Goal: Task Accomplishment & Management: Complete application form

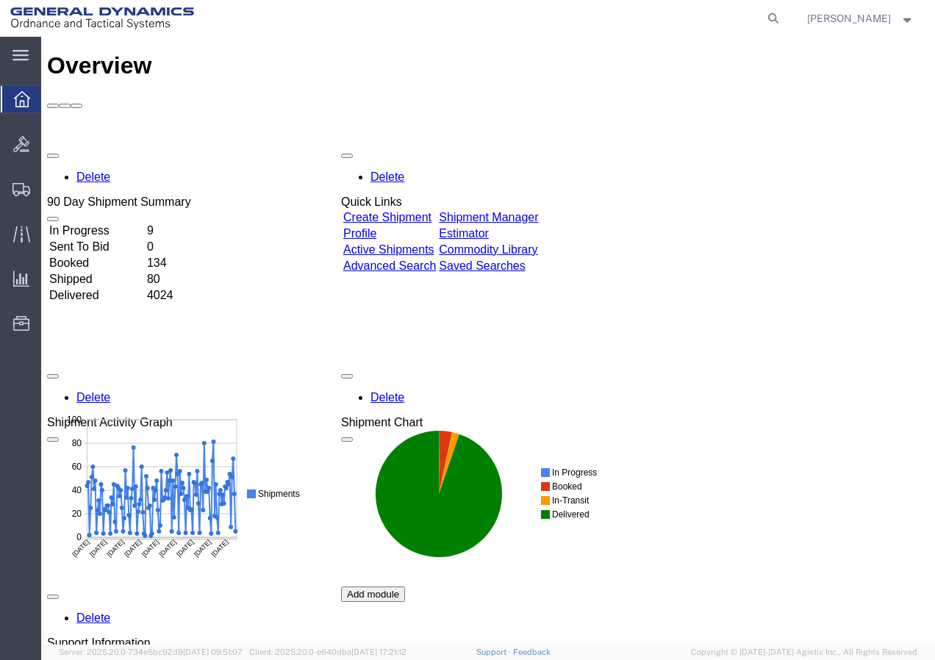
click at [430, 211] on link "Create Shipment" at bounding box center [387, 217] width 88 height 13
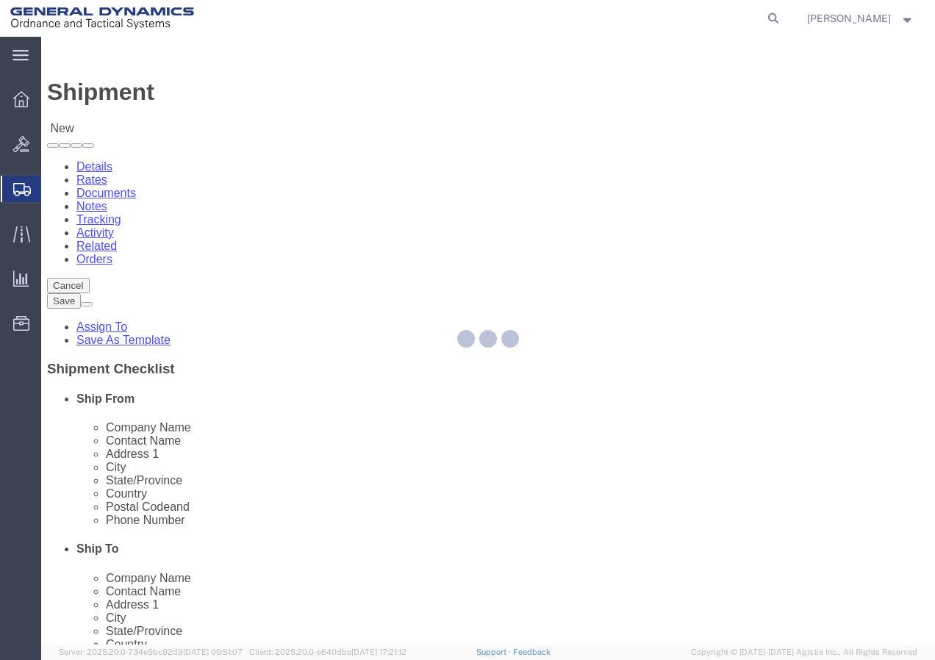
select select
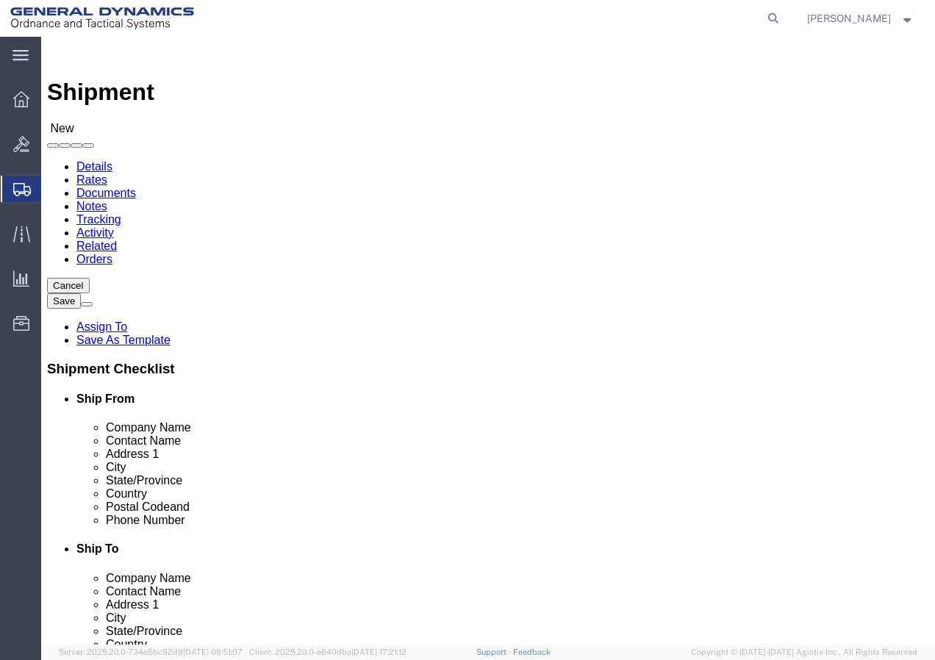
select select "MYPROFILE"
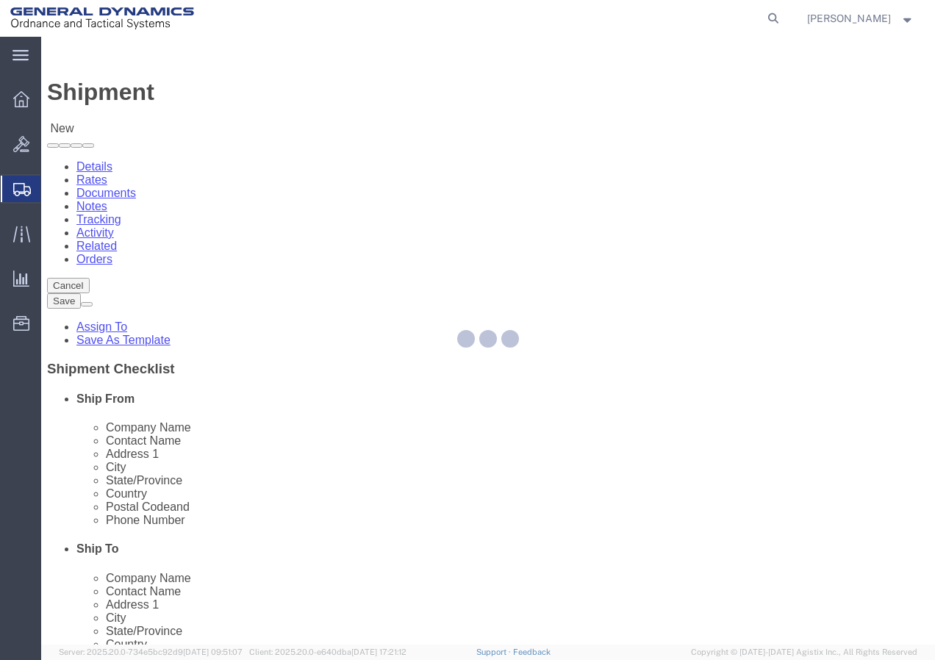
type input "General Dynamics - OTS"
type input "[PERSON_NAME]"
type input "[STREET_ADDRESS]"
type input "SACO"
type input "04072"
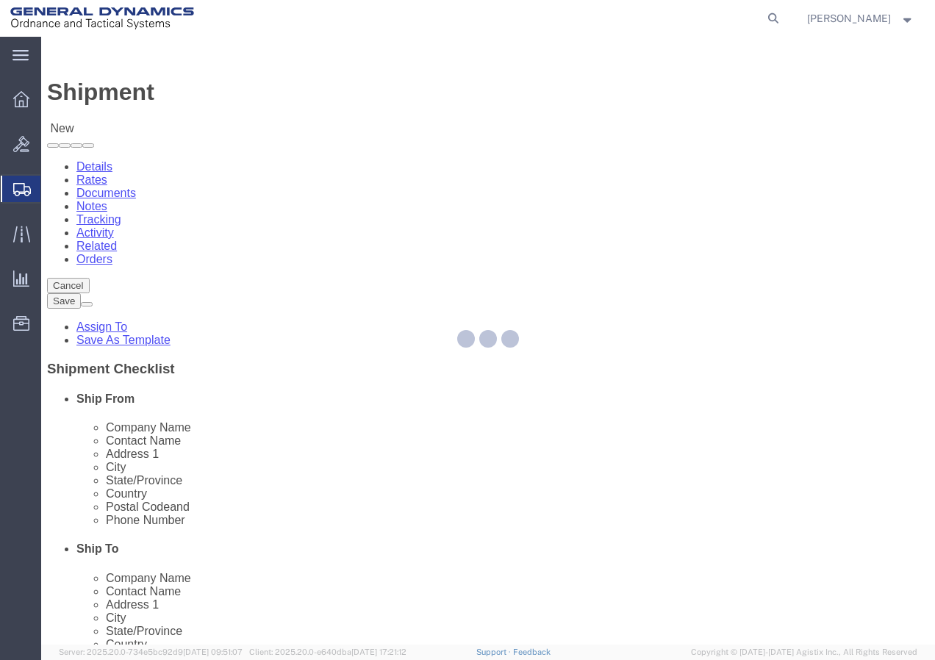
type input "[PHONE_NUMBER]"
type input "[PERSON_NAME][EMAIL_ADDRESS][PERSON_NAME][DOMAIN_NAME]"
checkbox input "true"
select select "ME"
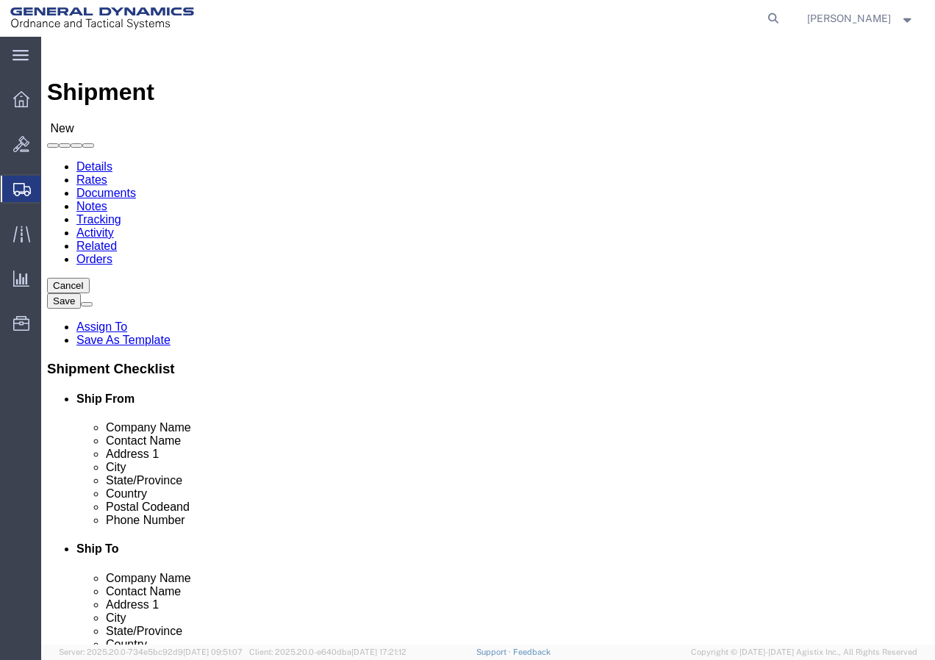
click input "text"
click div "Location My Profile Location GD-OTS [GEOGRAPHIC_DATA] (Commerce) GD-OTS [GEOGRA…"
click input "text"
click input "Production Text Lockheed [PERSON_NAME]"
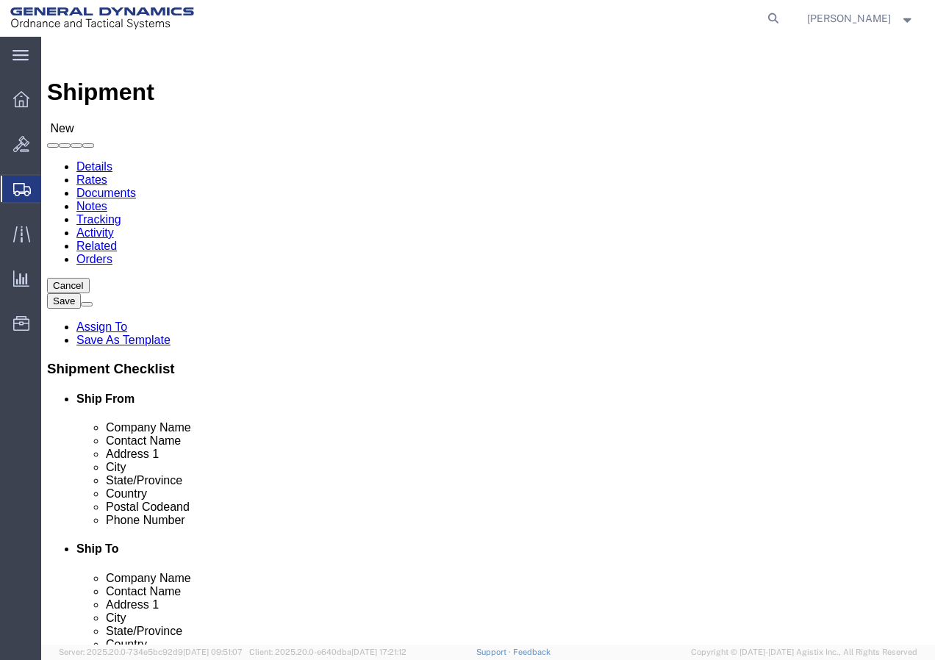
type input "Production Test Lockheed [PERSON_NAME]"
click input "text"
type input "ATTN: [PERSON_NAME]"
click input "text"
type input "[STREET_ADDRESS][PERSON_NAME]"
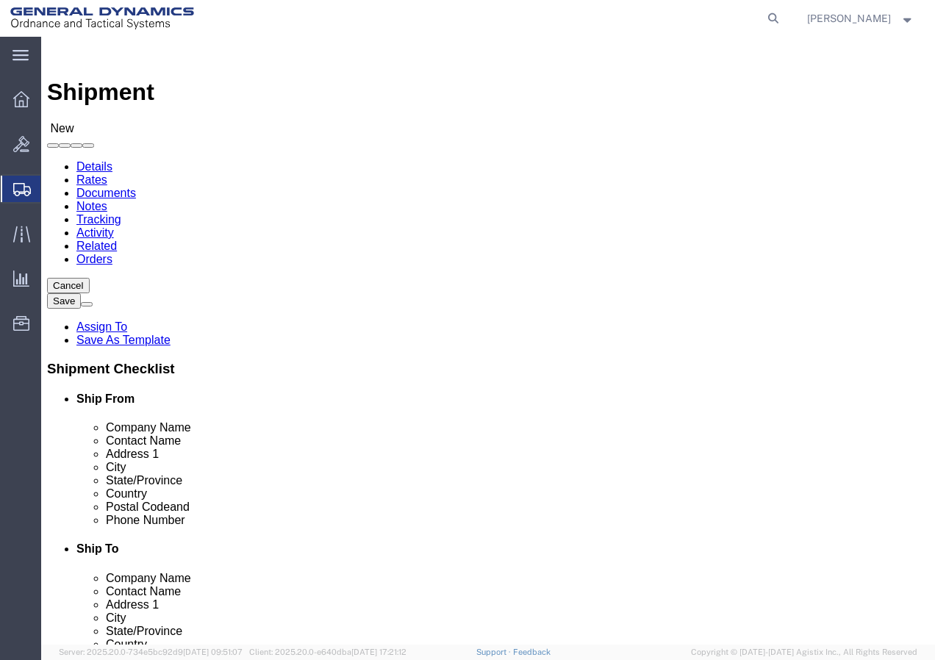
select select
click input "text"
click input "moorsetown"
type input "Moorsetown"
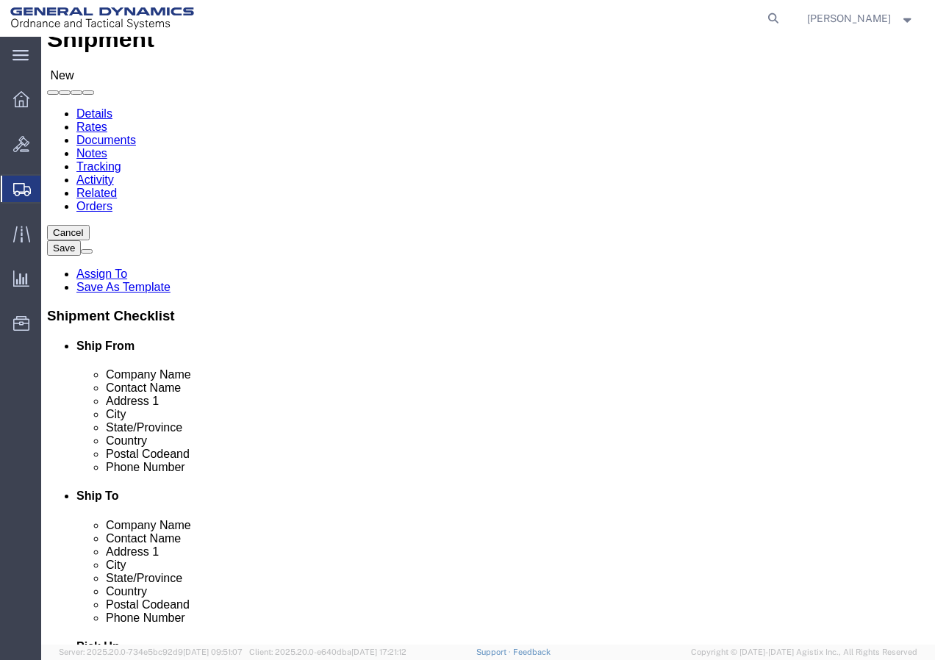
scroll to position [617, 0]
select select
select select "NJ"
click input "Postal Code"
type input "08057"
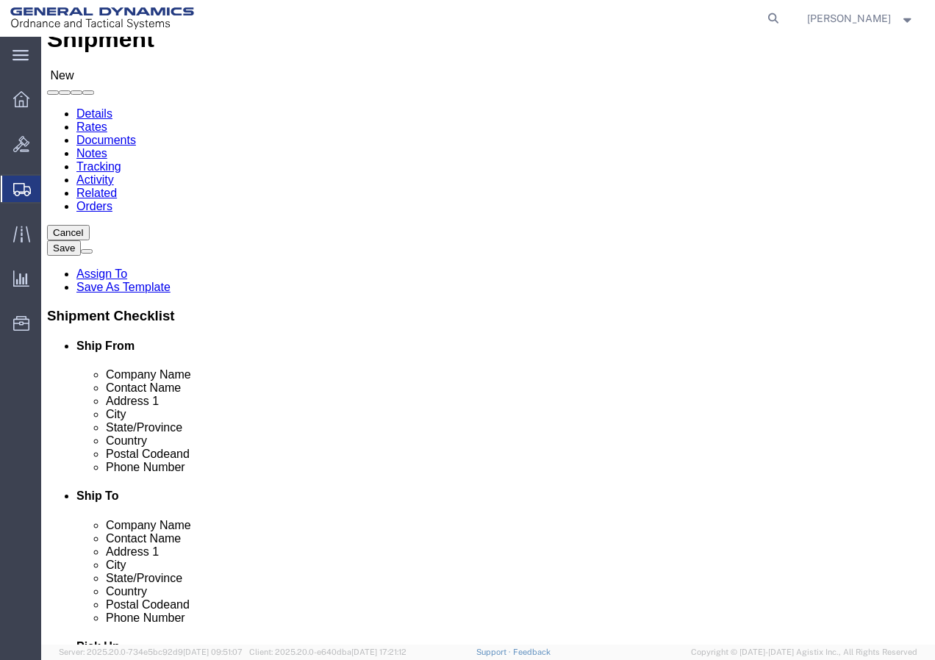
select select
click input "text"
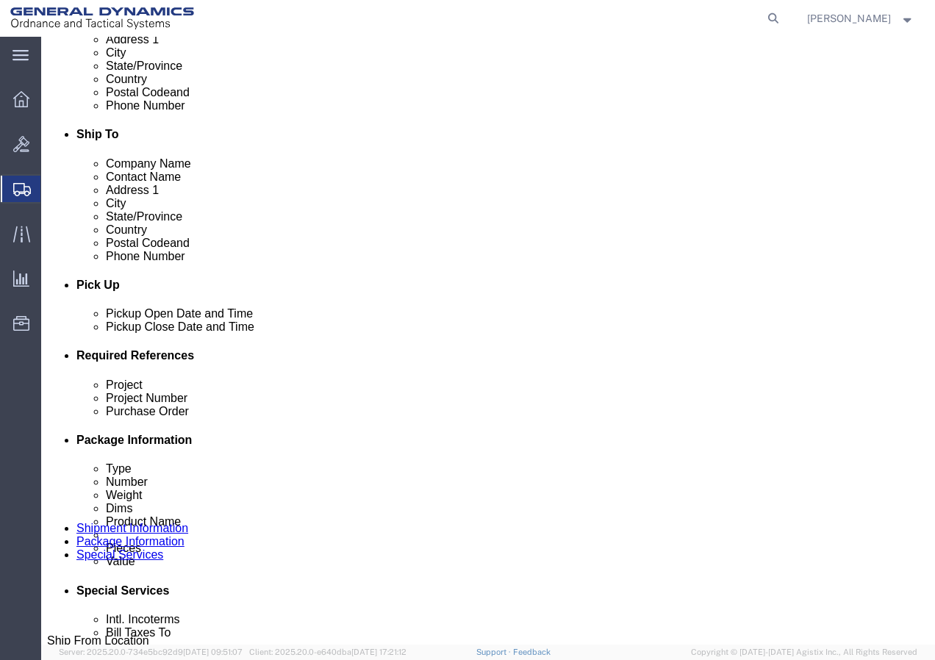
scroll to position [441, 0]
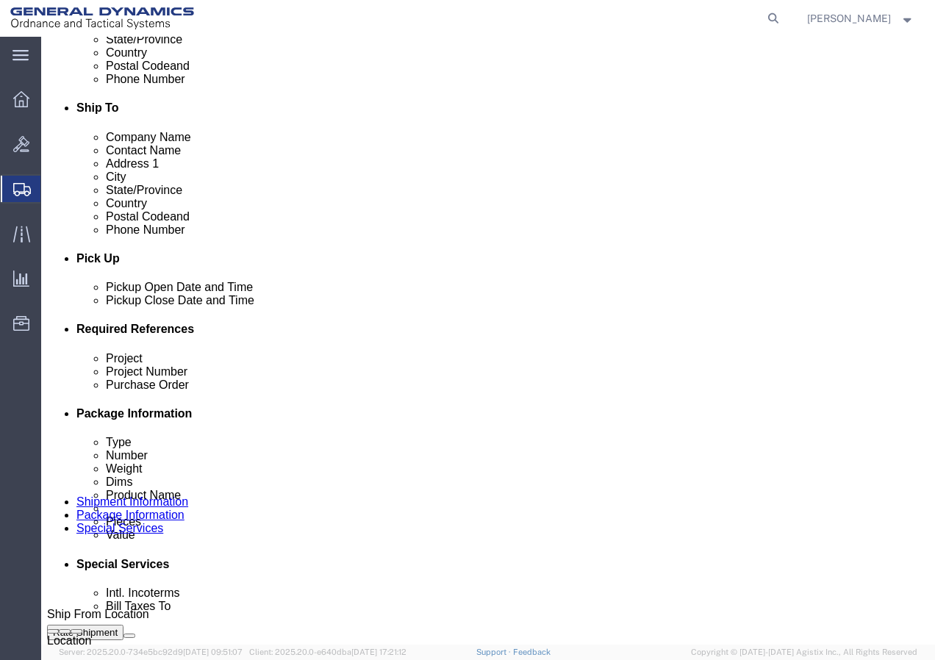
type input "8025987488"
click div "[DATE] 7:00 AM"
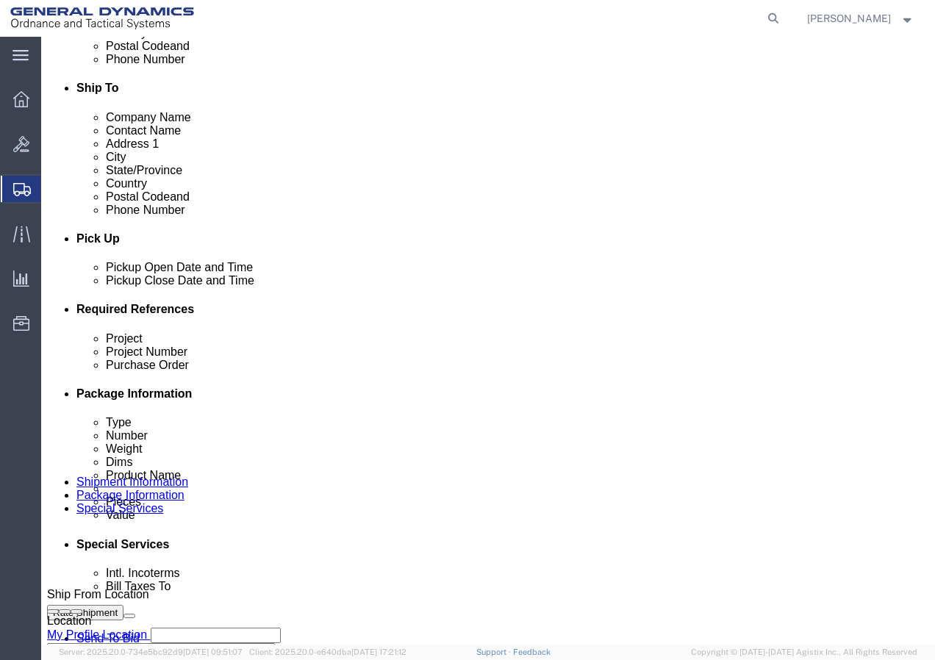
click input "7:00 AM"
type input "7:00 PM"
click button "Apply"
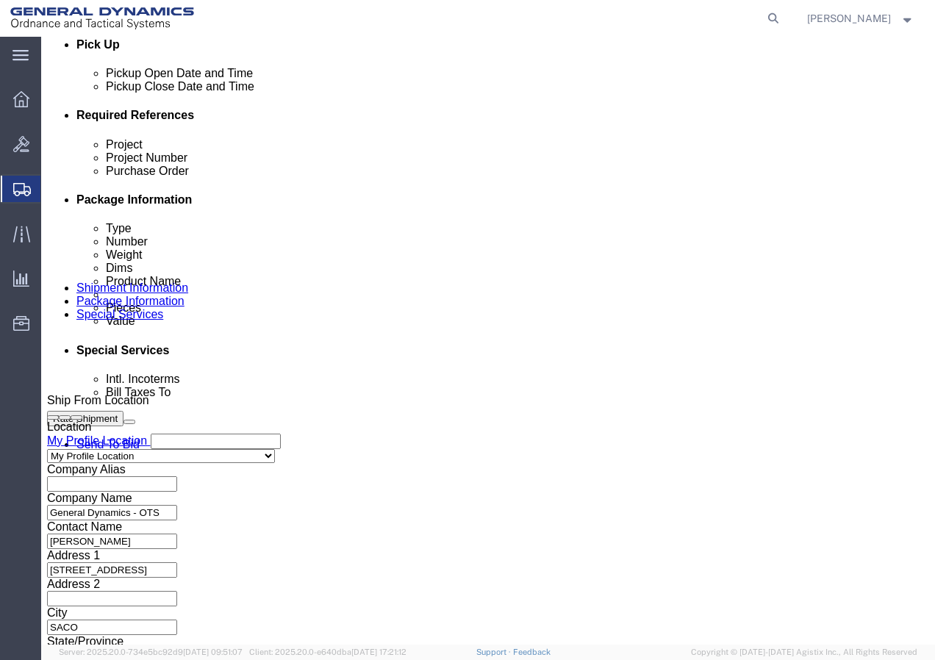
scroll to position [682, 0]
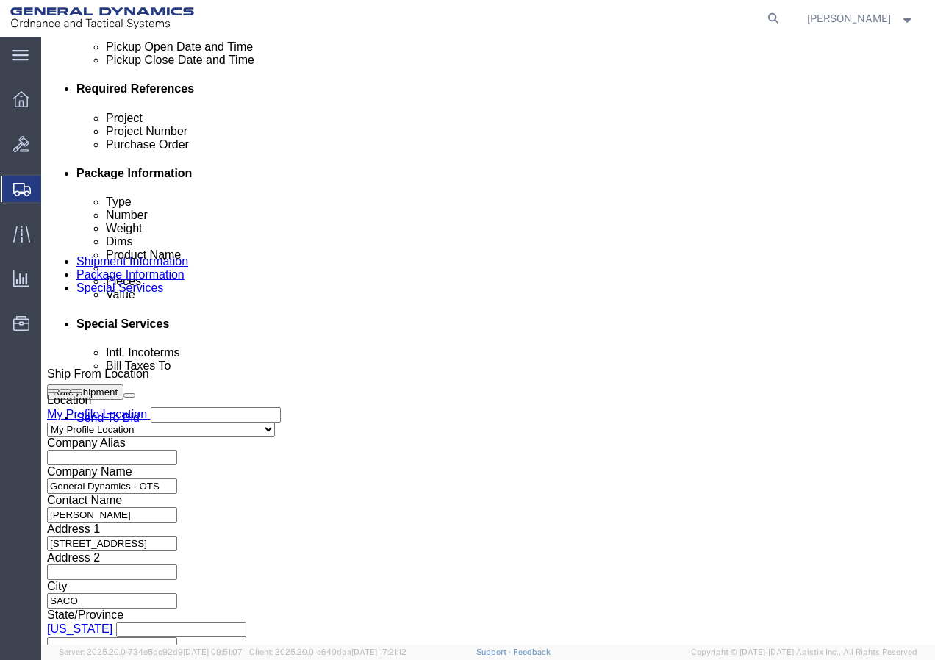
click input "text"
type input "4164108 21001116 3000 3002"
click input "text"
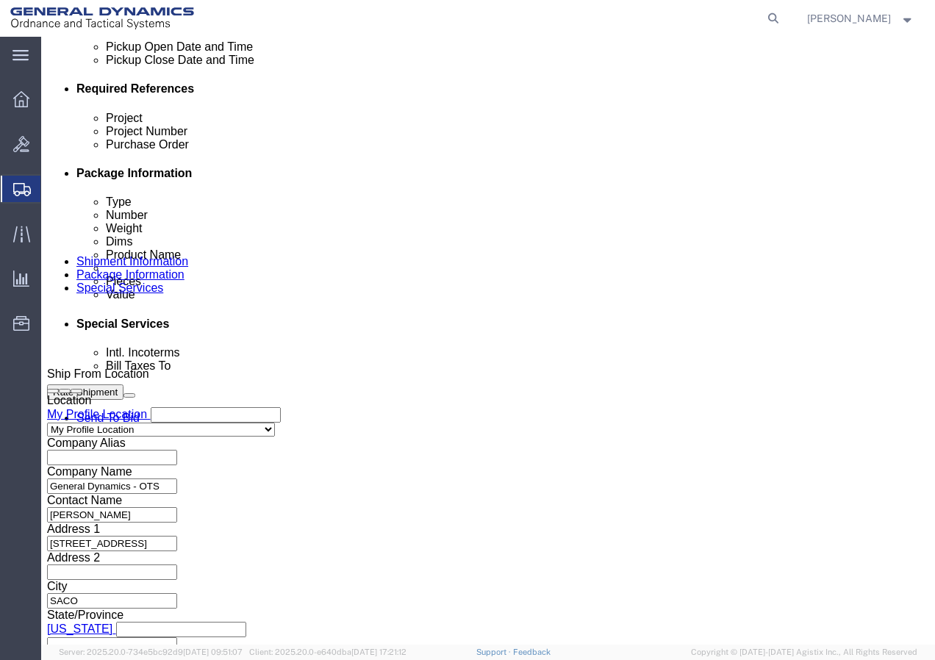
drag, startPoint x: 131, startPoint y: 360, endPoint x: 256, endPoint y: 368, distance: 125.2
click div "Project 4164108 21001116 3000 3002 Project Number Purchase Order Select Account…"
click input "text"
paste input "4164108 21001116 3000 3002"
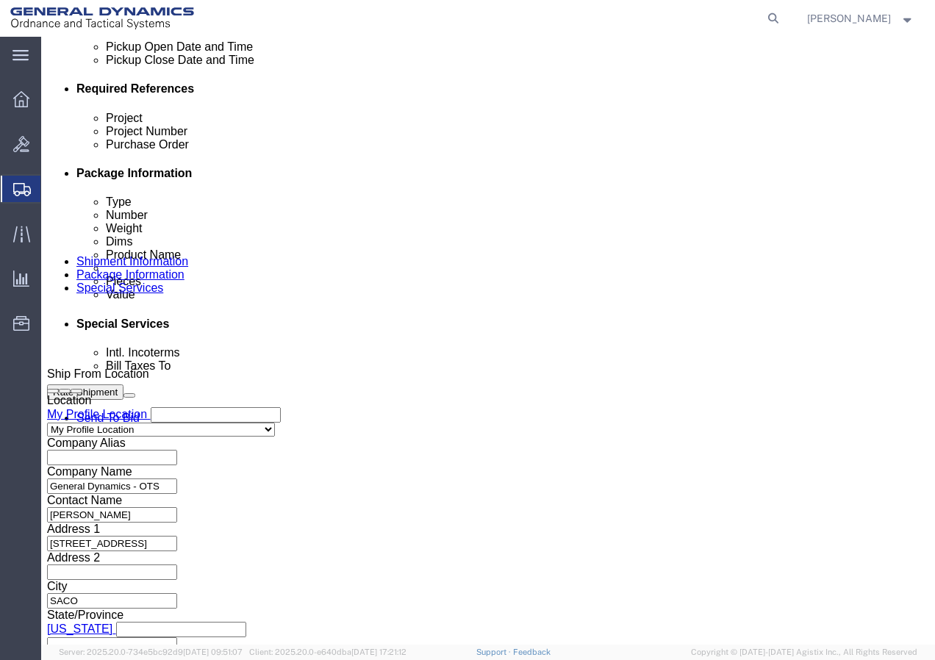
scroll to position [0, 60]
type input "4164108 21001116 3000 3002"
click input "text"
paste input "4164108 21001116 3000 3002"
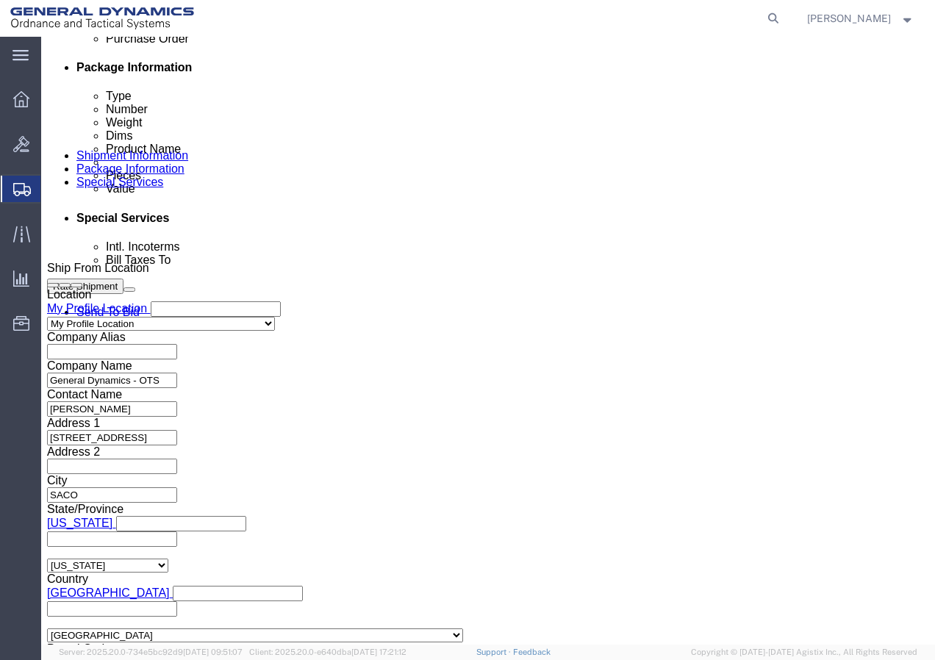
scroll to position [788, 0]
type input "4164108 21001116 3000 3002"
click button "Continue"
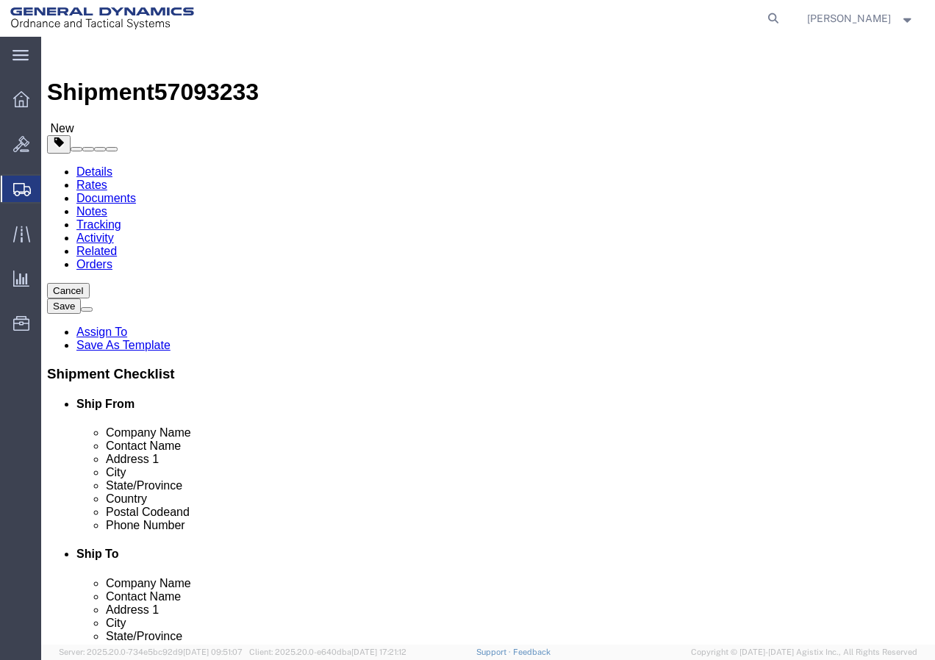
click select "Select Bale(s) Basket(s) Bolt(s) Bottle(s) Buckets Bulk Bundle(s) Can(s) Cardbo…"
select select "CRAT"
click select "Select Bale(s) Basket(s) Bolt(s) Bottle(s) Buckets Bulk Bundle(s) Can(s) Cardbo…"
click input "1"
click input "text"
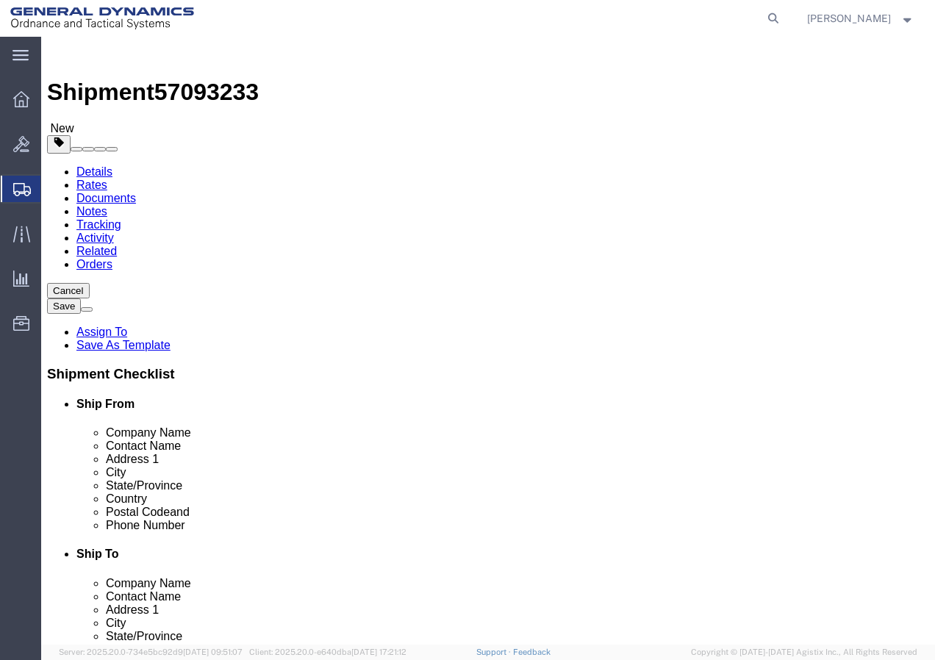
type input "5"
type input "68"
click input "text"
type input "42"
click input "text"
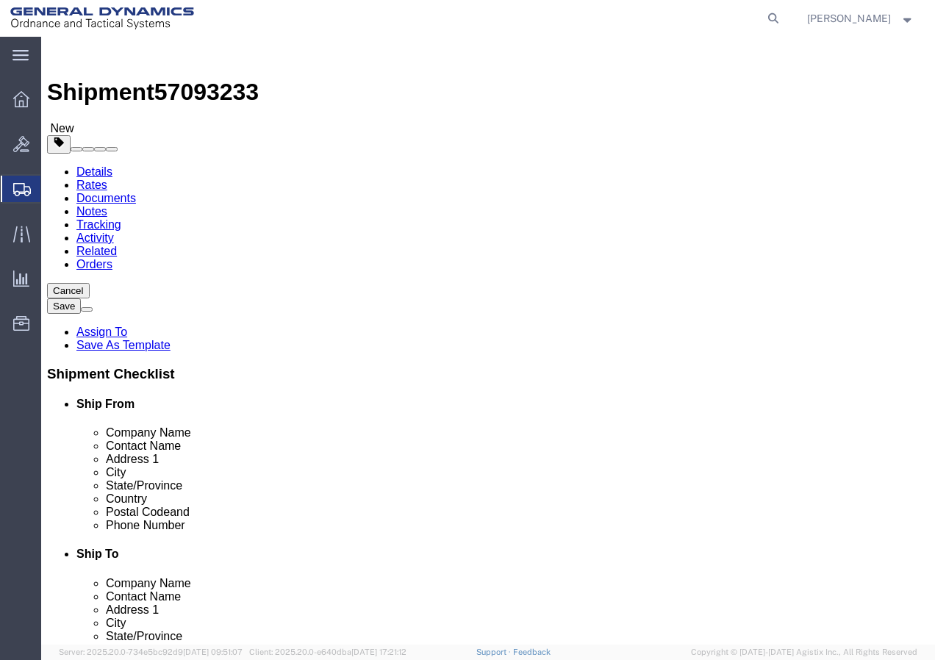
type input "18"
drag, startPoint x: 175, startPoint y: 368, endPoint x: 79, endPoint y: 366, distance: 95.6
click div "Weight 0.00 Select kgs lbs Ship. t°"
type input "323"
click link "Add Content"
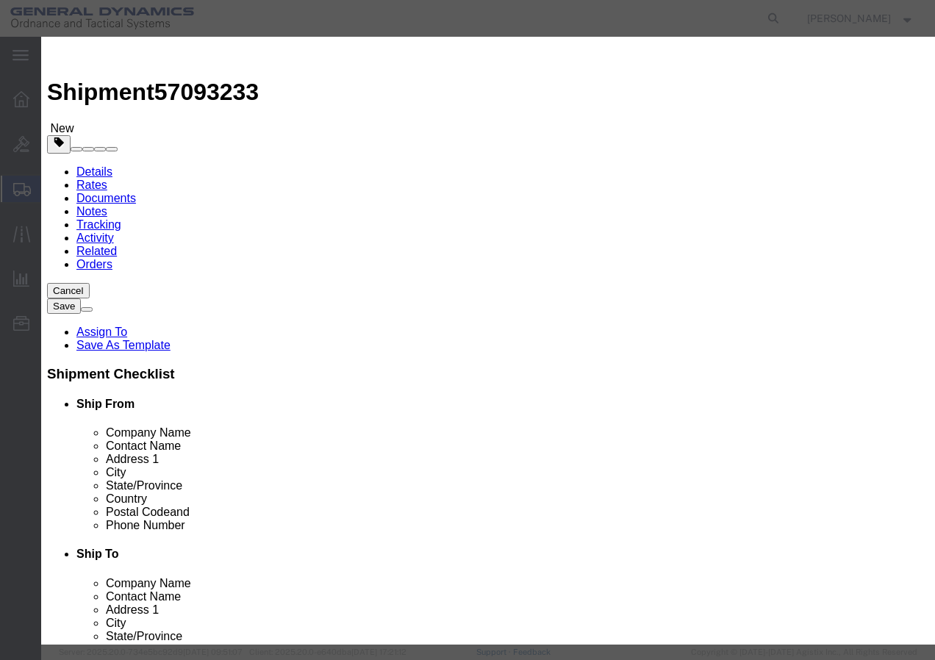
click input "text"
type input "Alignment fixture"
drag, startPoint x: 215, startPoint y: 143, endPoint x: 164, endPoint y: 135, distance: 51.4
click div "Pieces 0 Select Bag Barrels 100Board Feet Bottle Box Blister Pack Carats Can Ca…"
type input "1"
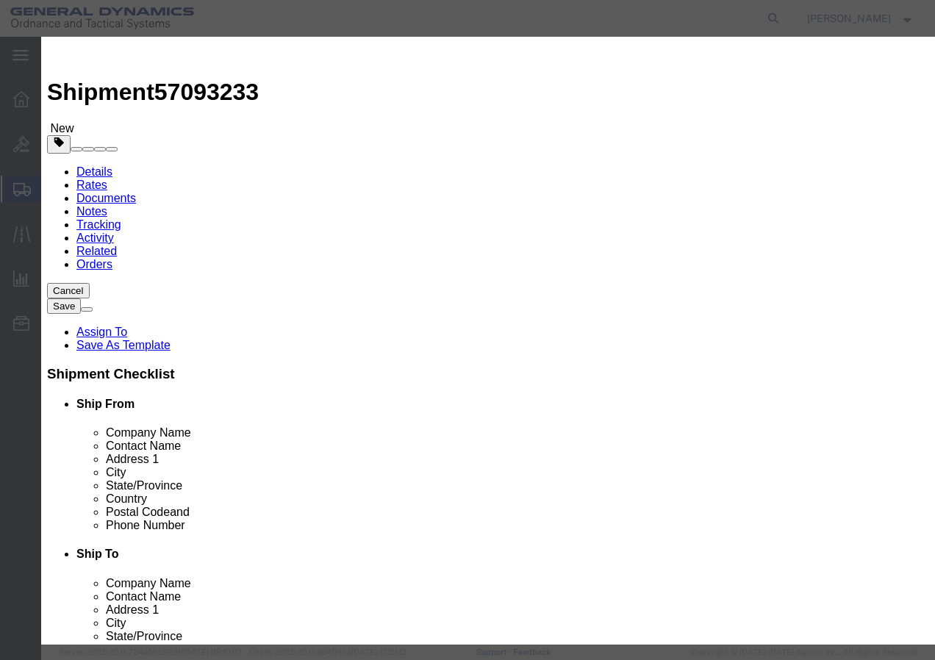
click input "text"
type input "1"
click select "Select 50 55 60 65 70 85 92.5 100 125 175 250 300 400"
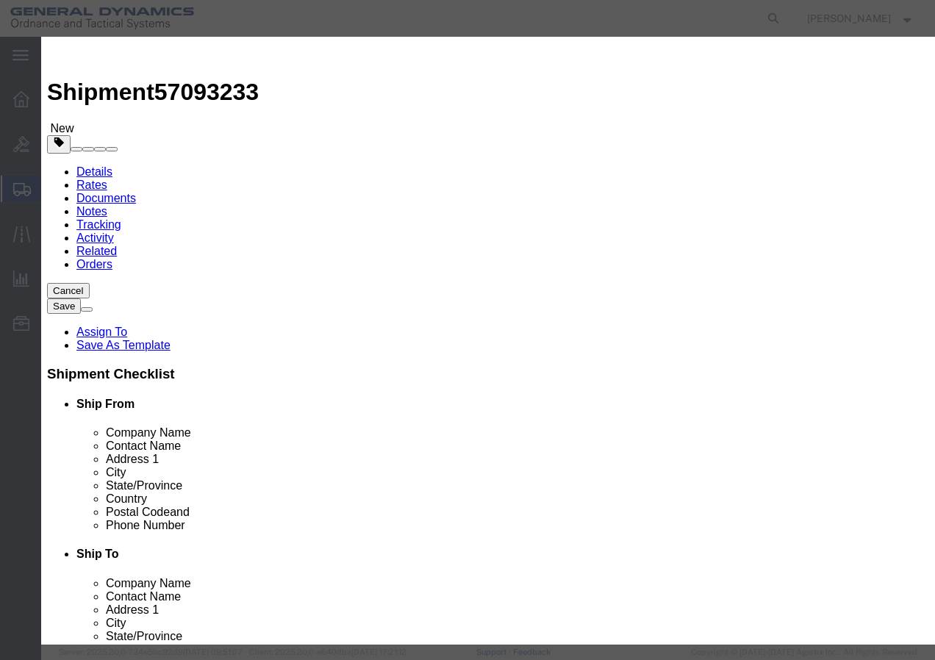
select select "92.5"
click select "Select 50 55 60 65 70 85 92.5 100 125 175 250 300 400"
click button "Save & Close"
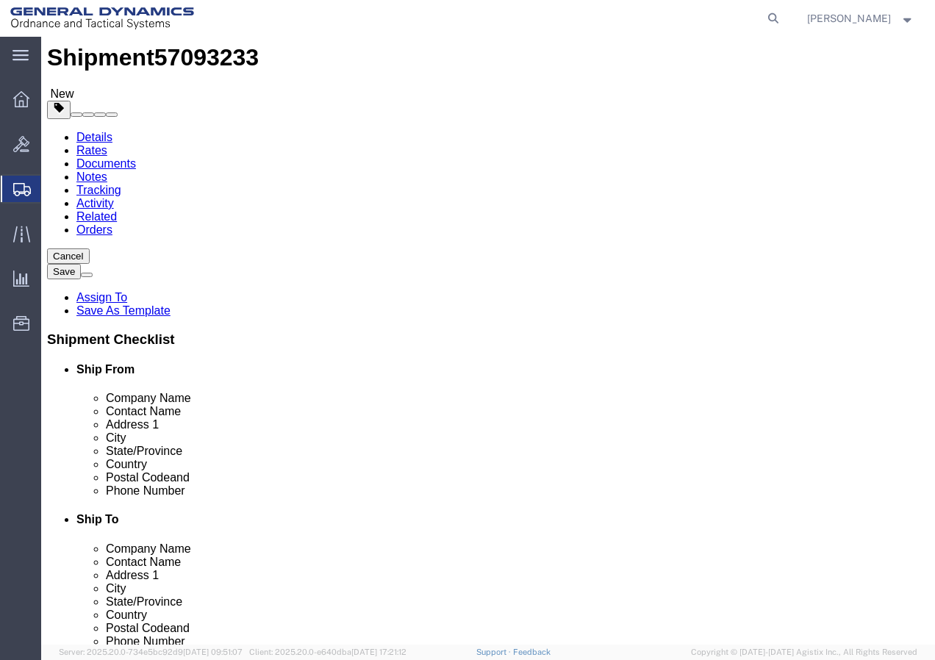
scroll to position [52, 0]
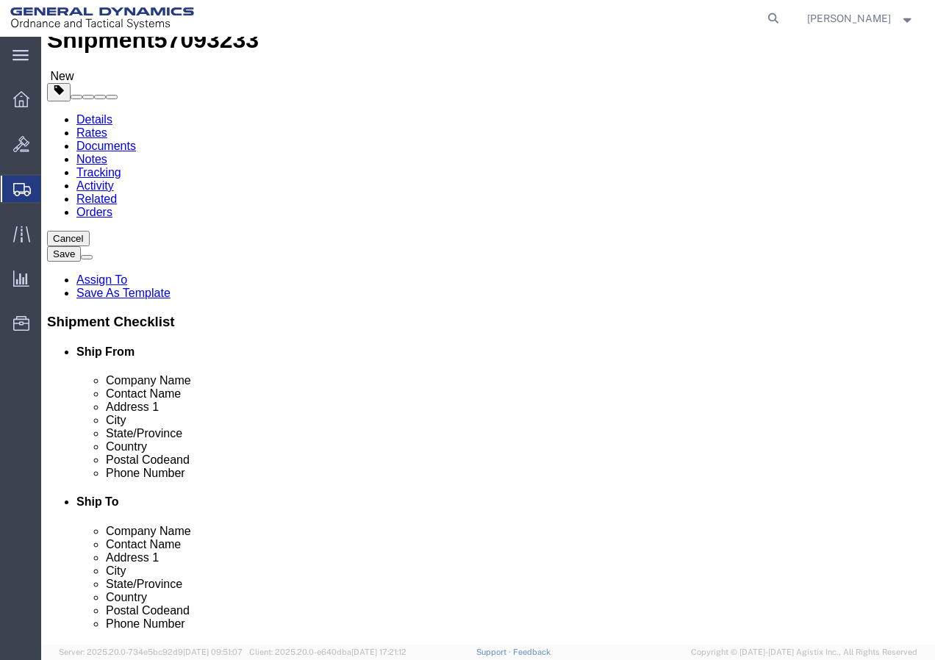
click button "Continue"
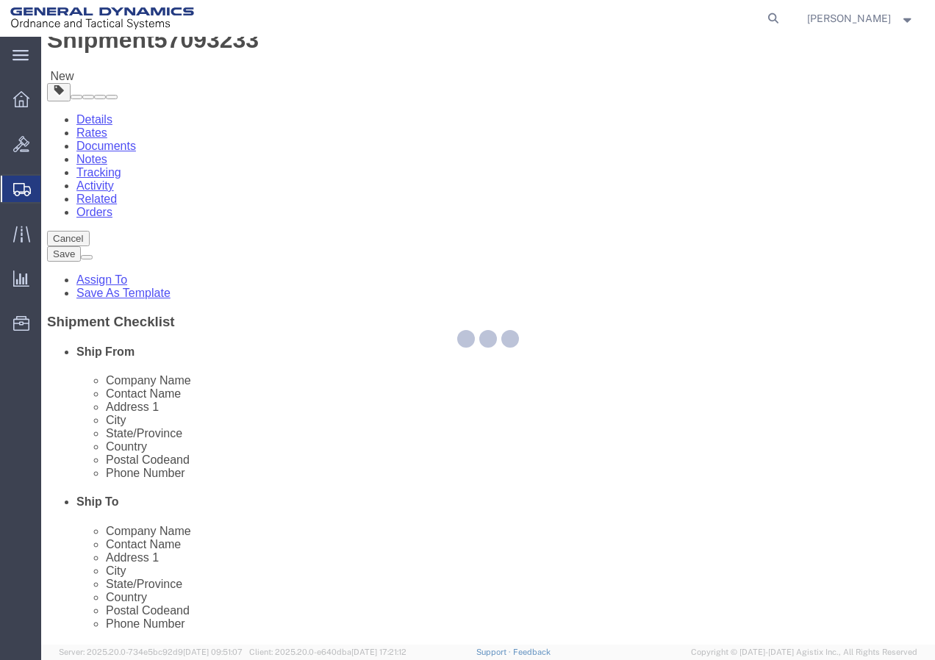
select select
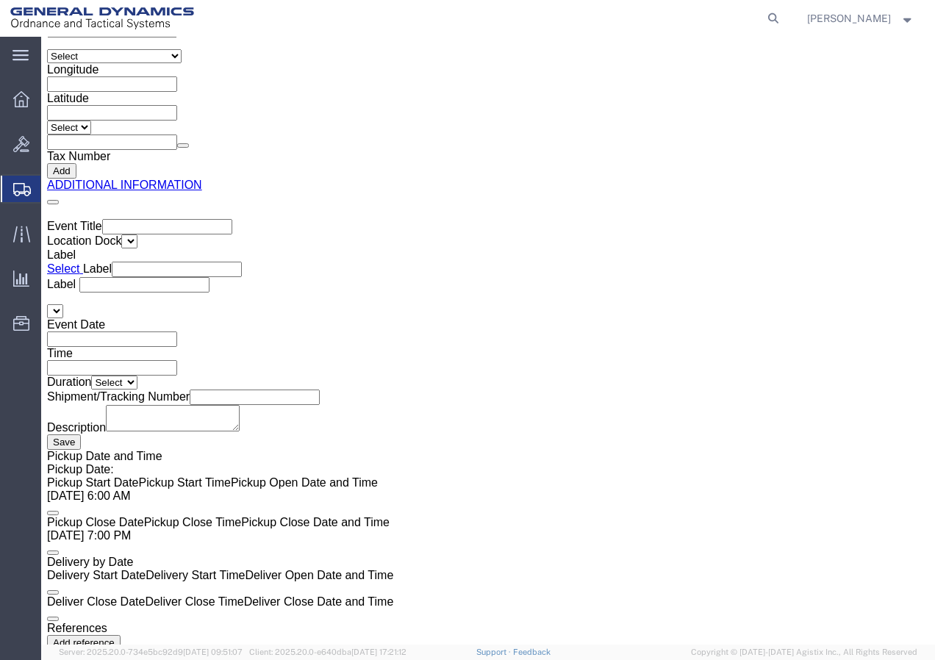
scroll to position [2423, 0]
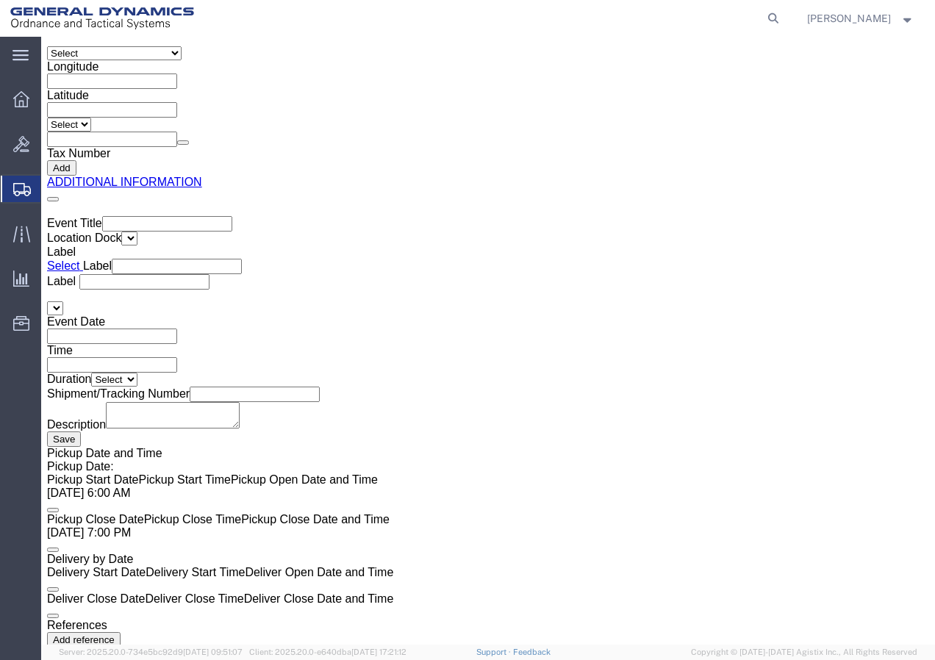
click button "Rate Shipment"
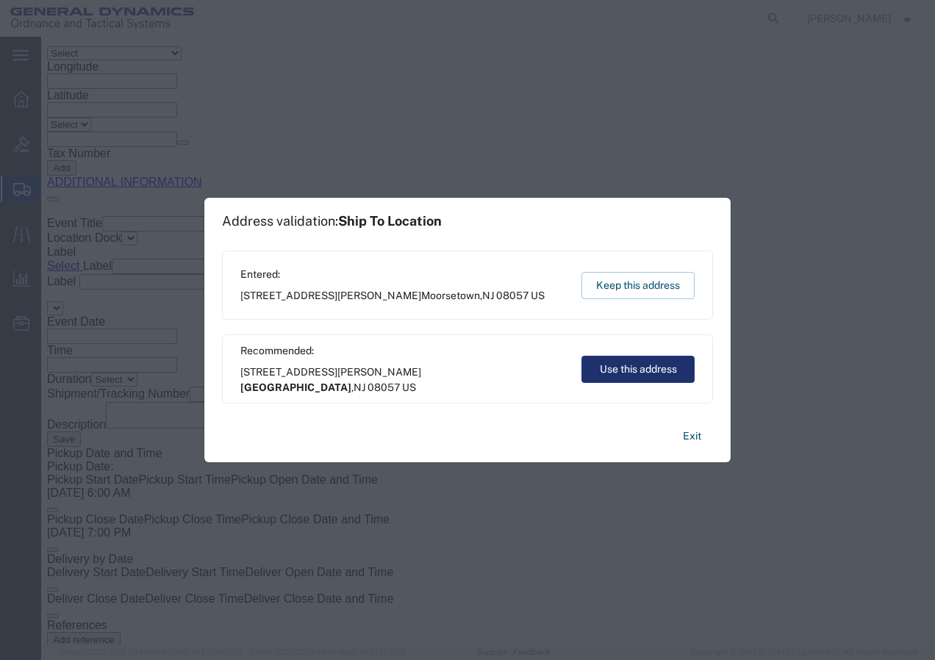
click at [618, 370] on button "Use this address" at bounding box center [638, 369] width 113 height 27
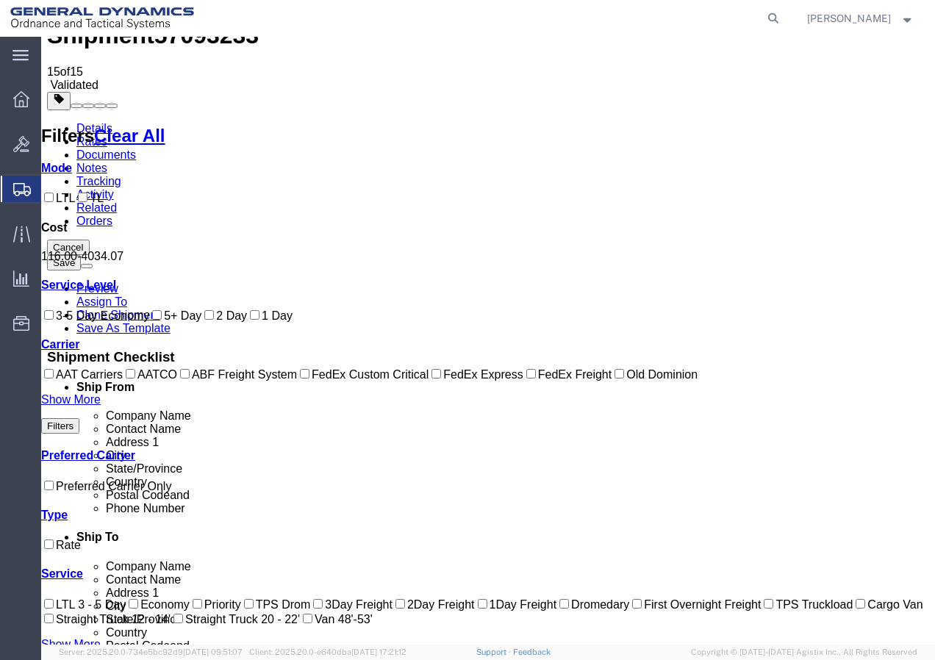
scroll to position [32, 0]
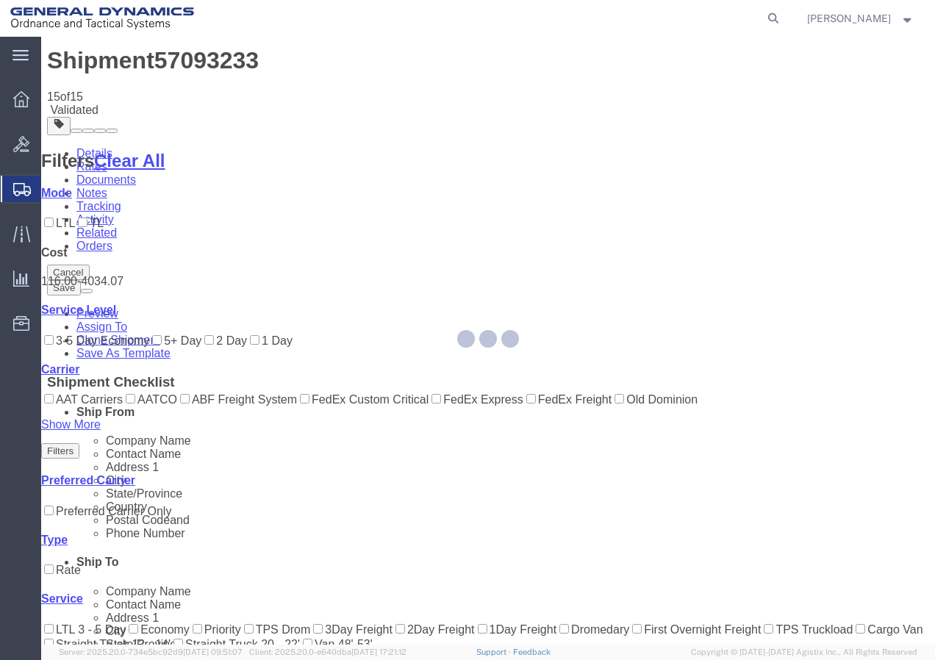
scroll to position [0, 0]
